Goal: Transaction & Acquisition: Purchase product/service

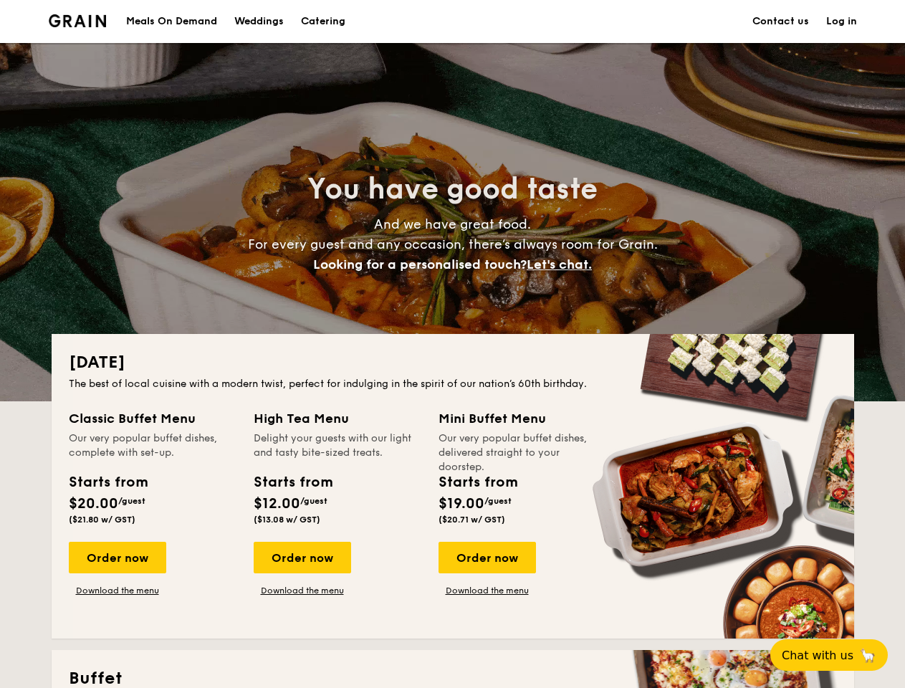
click at [452, 344] on div "[DATE] The best of local cuisine with a modern twist, perfect for indulging in …" at bounding box center [453, 486] width 803 height 305
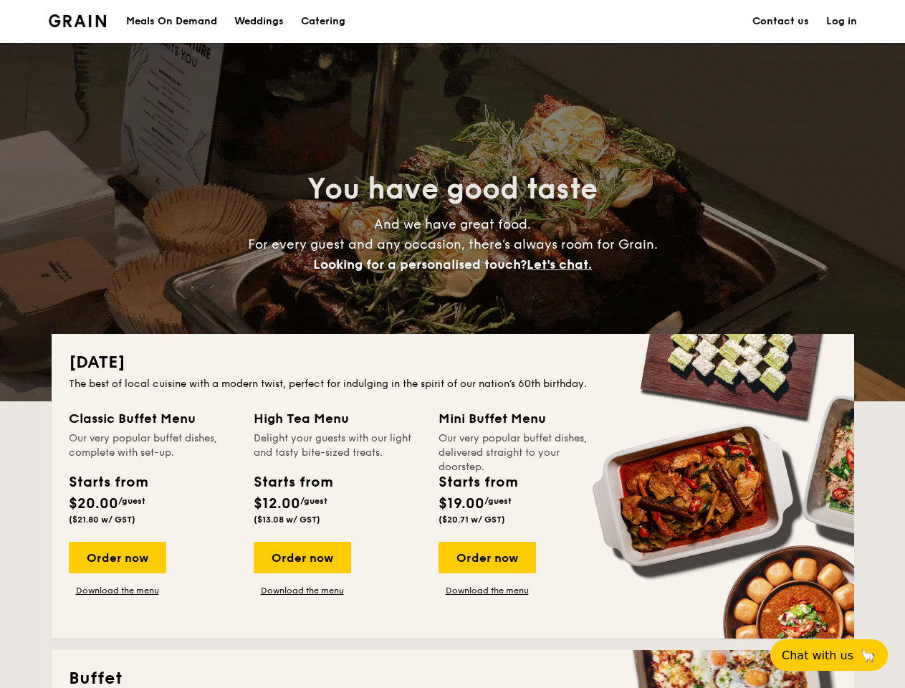
click at [841, 22] on link "Log in" at bounding box center [841, 21] width 31 height 43
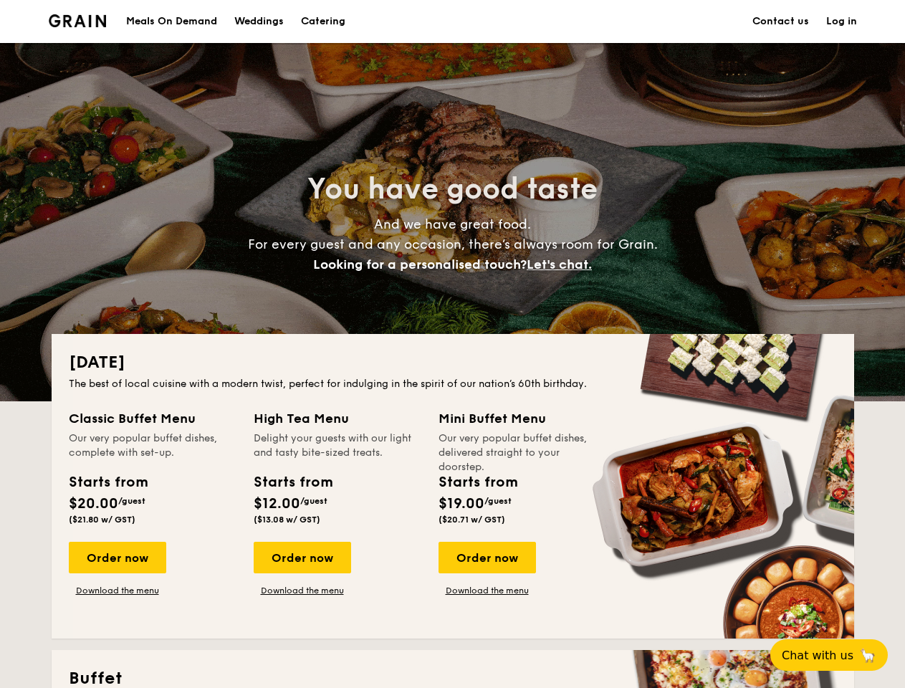
click at [563, 264] on span "Let's chat." at bounding box center [559, 265] width 65 height 16
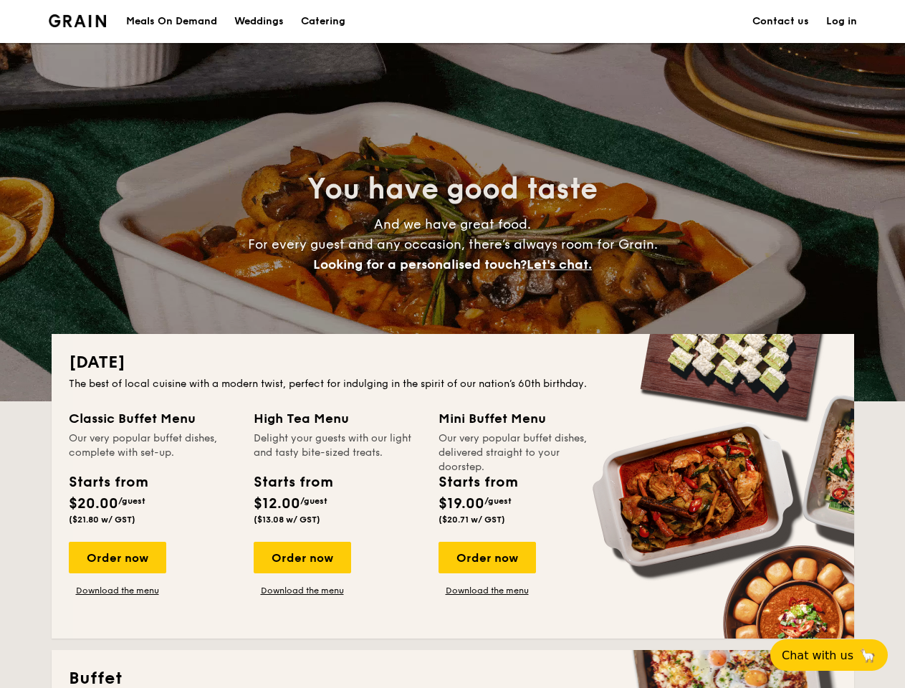
click at [117, 558] on div "Order now" at bounding box center [117, 558] width 97 height 32
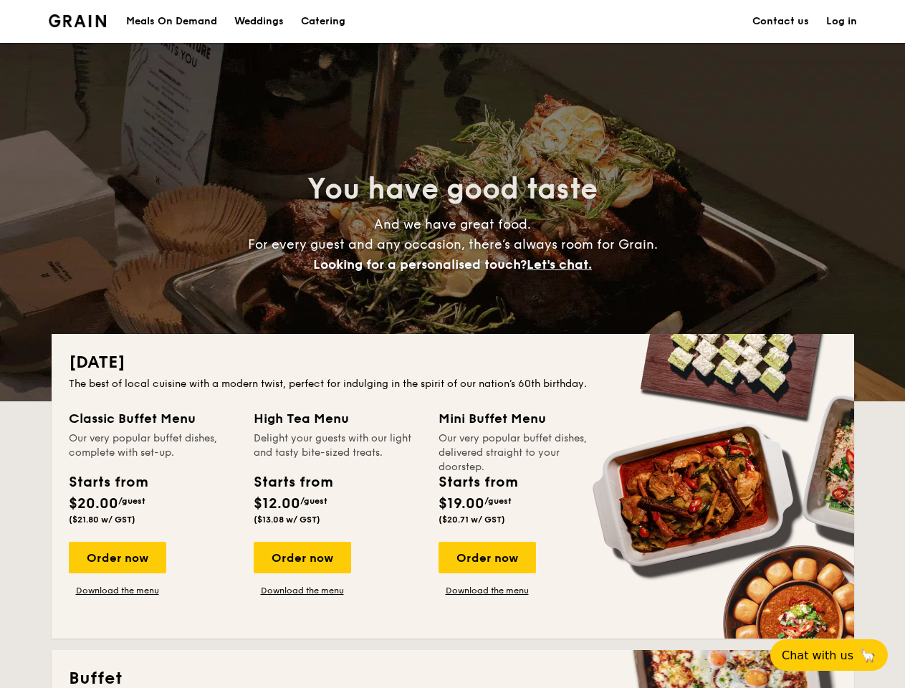
click at [302, 558] on div "Order now" at bounding box center [302, 558] width 97 height 32
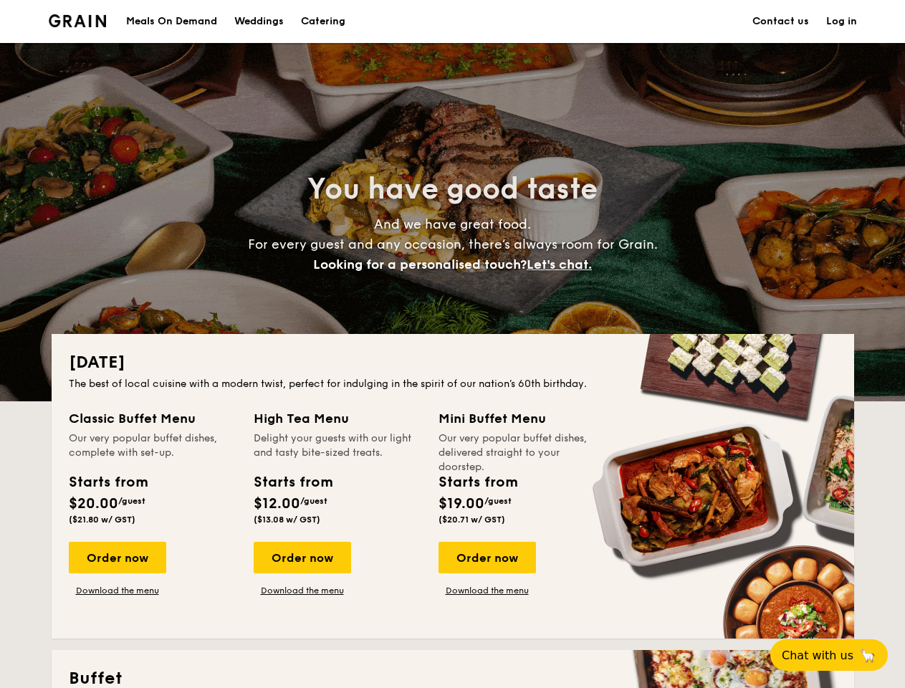
click at [487, 558] on div "Order now" at bounding box center [487, 558] width 97 height 32
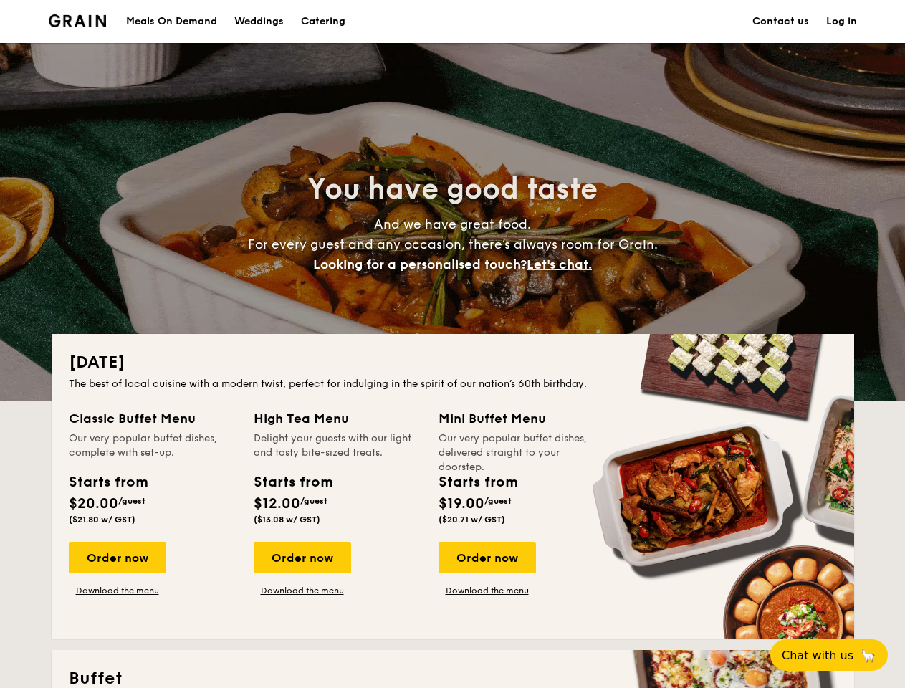
click at [837, 655] on span "Chat with us" at bounding box center [818, 656] width 72 height 14
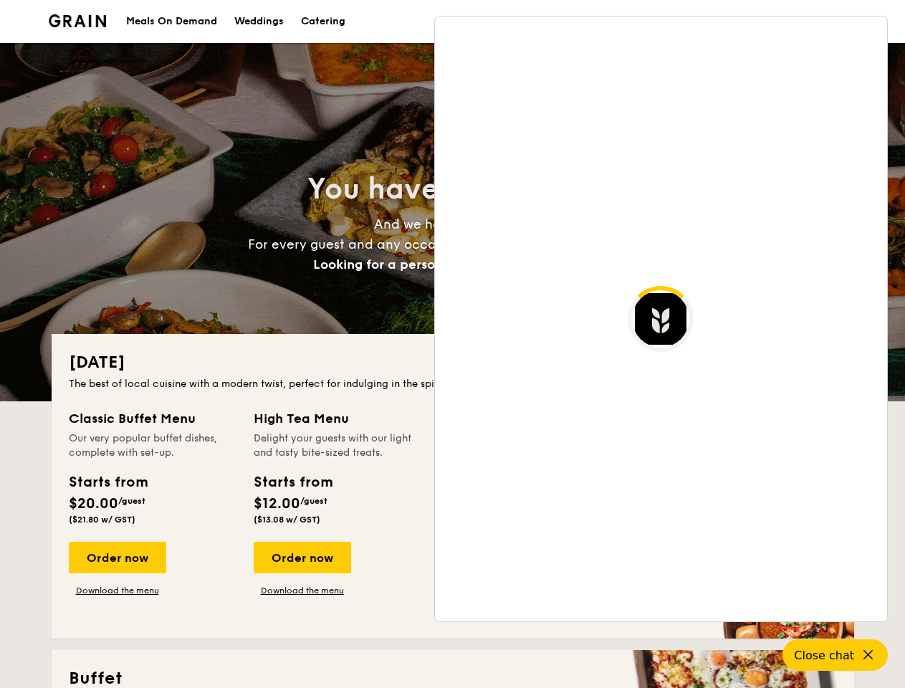
scroll to position [2776, 0]
